Goal: Communication & Community: Answer question/provide support

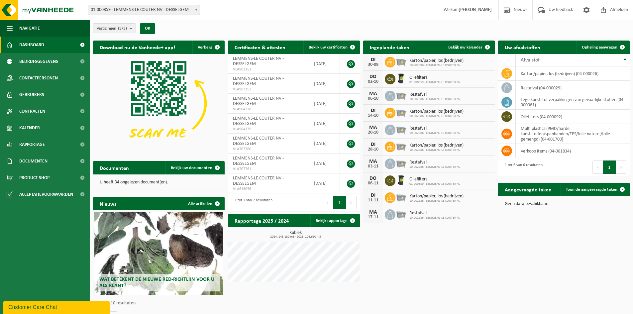
click at [82, 307] on div "Customer Care Chat" at bounding box center [56, 307] width 96 height 8
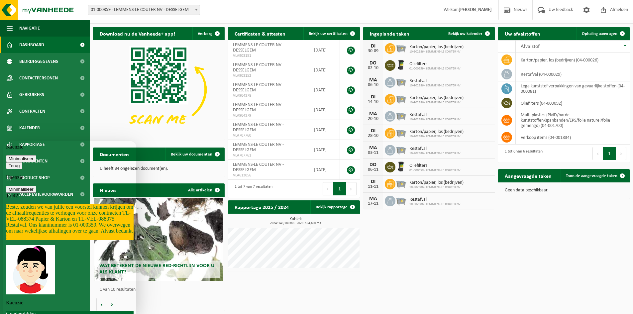
scroll to position [347, 0]
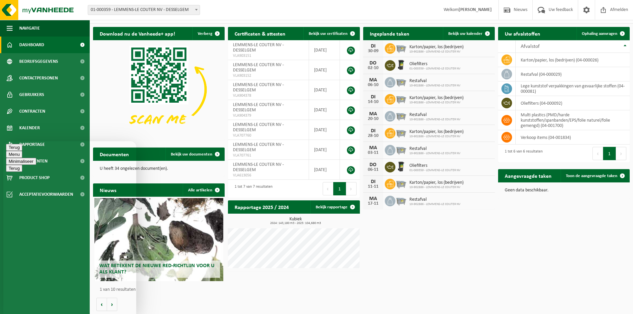
type textarea "Beste, op [DATE] vroeg ik een verhoging van de ophaalfrequentie van tweewekelij…"
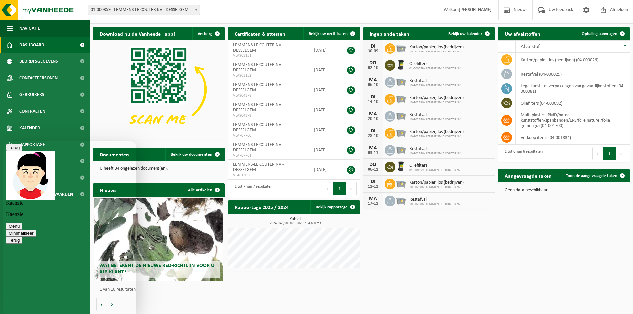
scroll to position [75, 0]
type textarea "Geen probleem en bedankt voor de opvolging !"
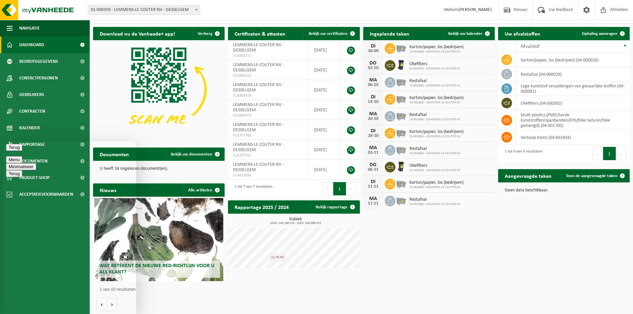
drag, startPoint x: 472, startPoint y: 252, endPoint x: 339, endPoint y: 295, distance: 140.1
click at [472, 252] on div "Download nu de Vanheede+ app! Verberg Certificaten & attesten Bekijk uw certifi…" at bounding box center [361, 169] width 540 height 291
click at [470, 255] on div "Download nu de Vanheede+ app! Verberg Certificaten & attesten Bekijk uw certifi…" at bounding box center [361, 169] width 540 height 291
click at [15, 150] on button "Terug" at bounding box center [14, 147] width 16 height 7
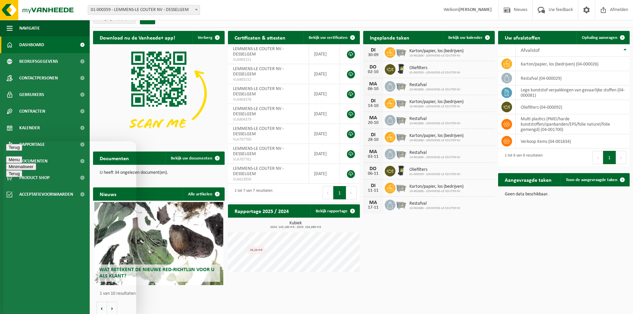
scroll to position [14, 0]
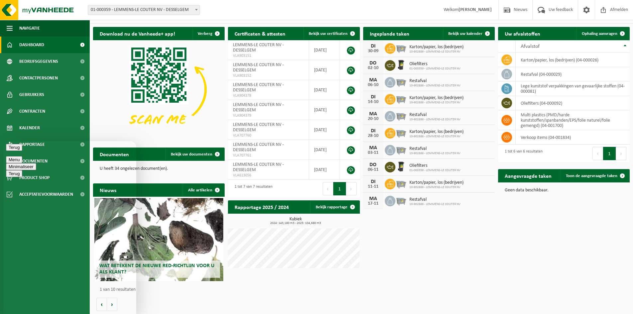
click at [420, 262] on div "Download nu de Vanheede+ app! Verberg Certificaten & attesten Bekijk uw certifi…" at bounding box center [361, 169] width 540 height 291
